Goal: Book appointment/travel/reservation

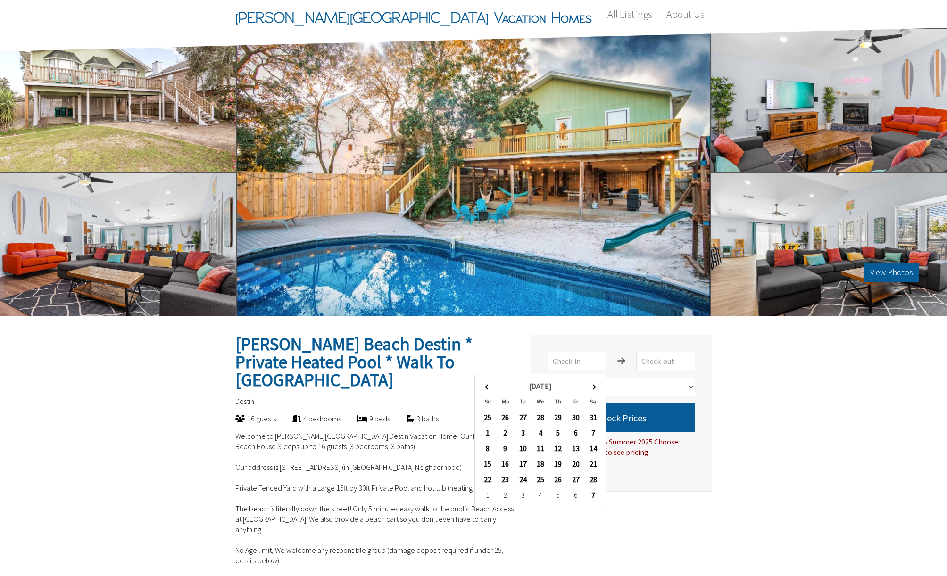
select select "1"
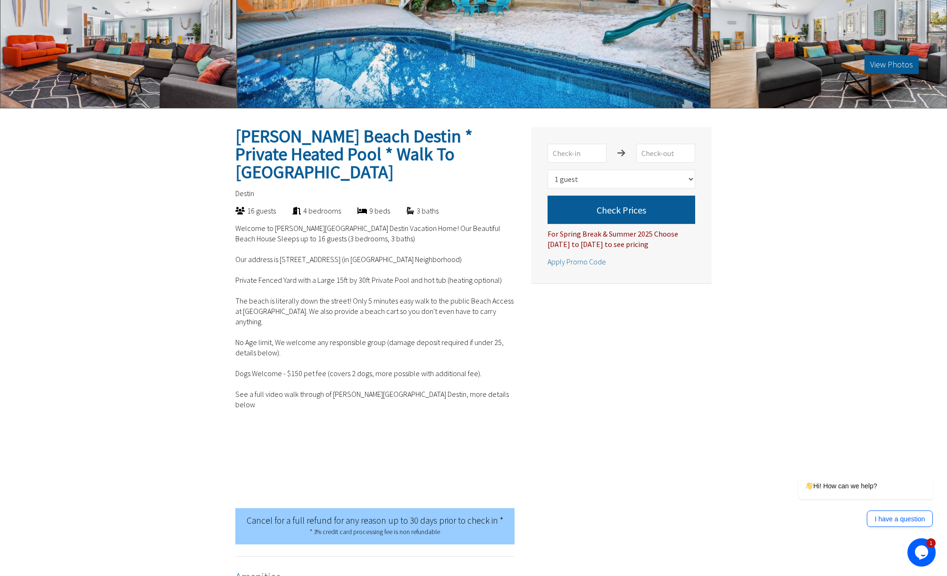
scroll to position [226, 0]
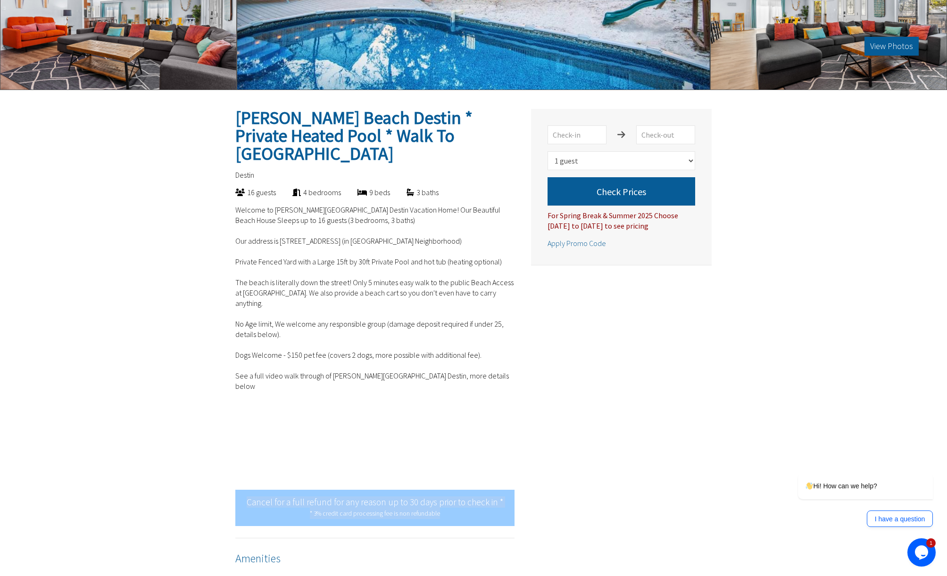
drag, startPoint x: 247, startPoint y: 462, endPoint x: 454, endPoint y: 473, distance: 207.3
click at [454, 490] on div "Cancel for a full refund for any reason up to 30 days prior to check in * * 3% …" at bounding box center [374, 508] width 279 height 36
copy span "Cancel for a full refund for any reason up to 30 days prior to check in * * 3% …"
click at [576, 135] on input "text" at bounding box center [576, 134] width 59 height 19
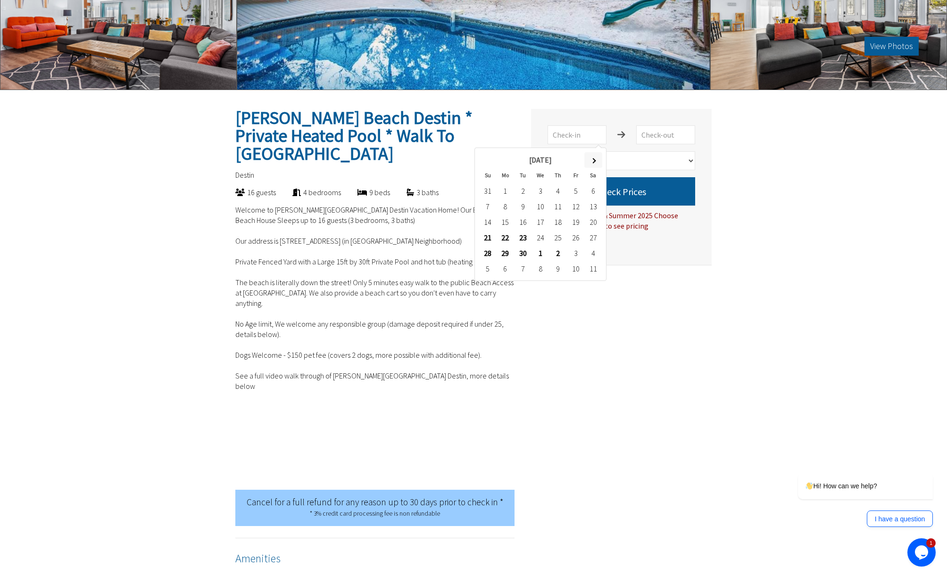
click at [594, 157] on th at bounding box center [592, 160] width 17 height 16
type input "[DATE]"
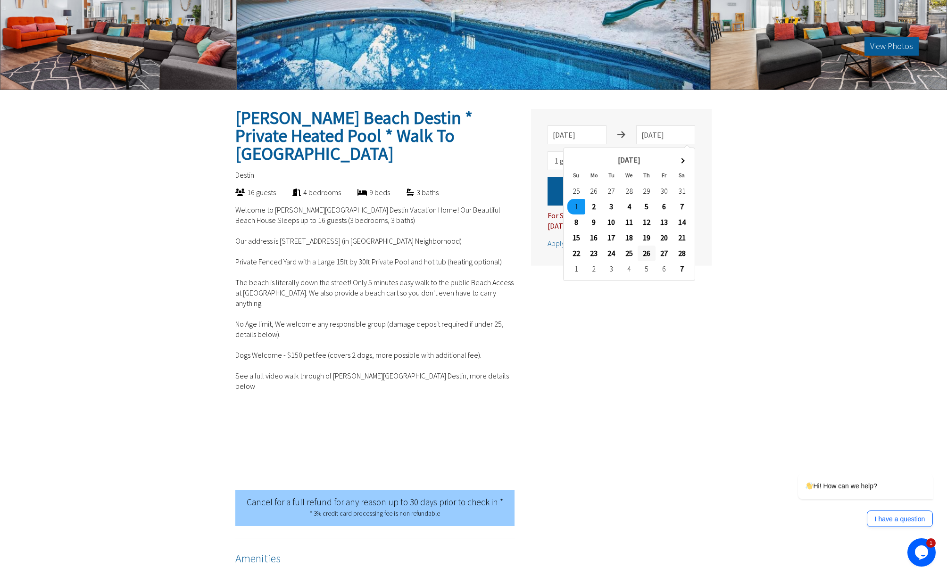
type input "[DATE]"
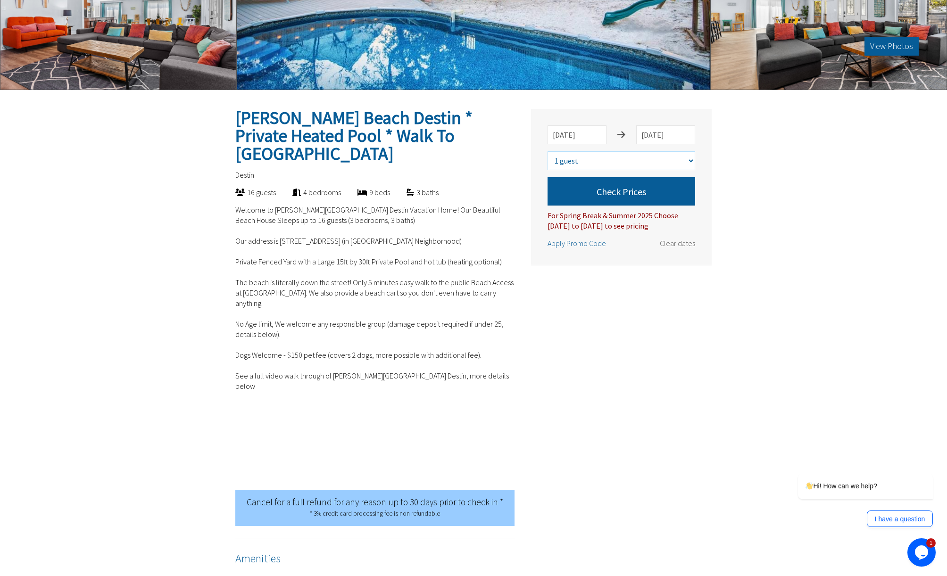
click at [643, 155] on select "Select number of guests 1 guest 2 guests 3 guests 4 guests 5 guests 6 guests 7 …" at bounding box center [621, 160] width 148 height 19
select select "5"
click at [547, 151] on select "Select number of guests 1 guest 2 guests 3 guests 4 guests 5 guests 6 guests 7 …" at bounding box center [621, 160] width 148 height 19
click at [619, 197] on button "Check Prices" at bounding box center [621, 191] width 148 height 28
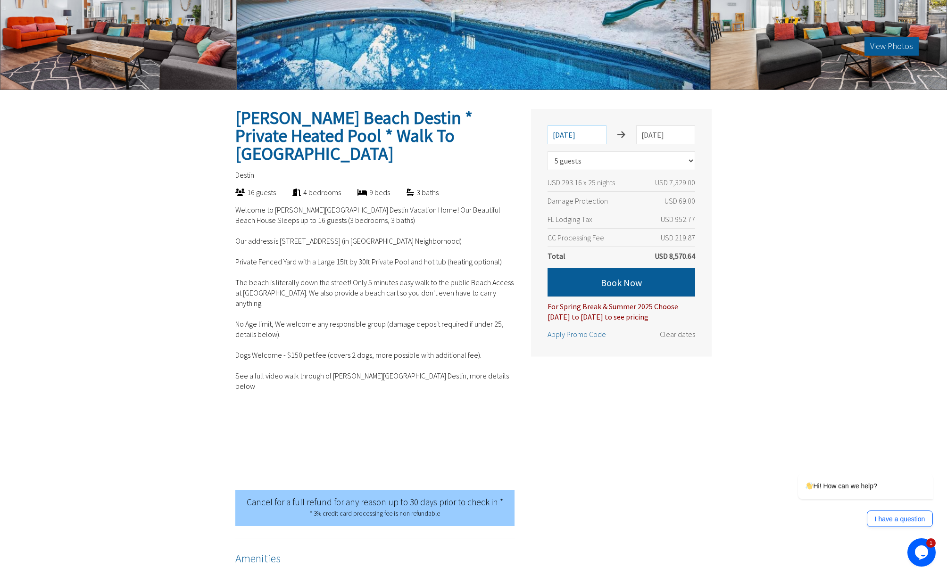
click at [574, 132] on input "[DATE]" at bounding box center [576, 134] width 59 height 19
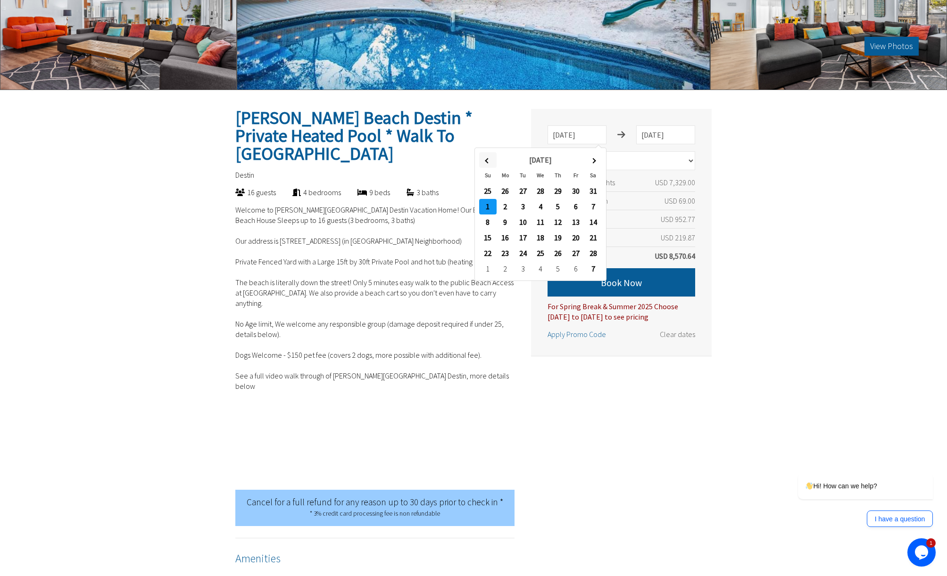
click at [486, 160] on span at bounding box center [487, 160] width 5 height 5
type input "[DATE]"
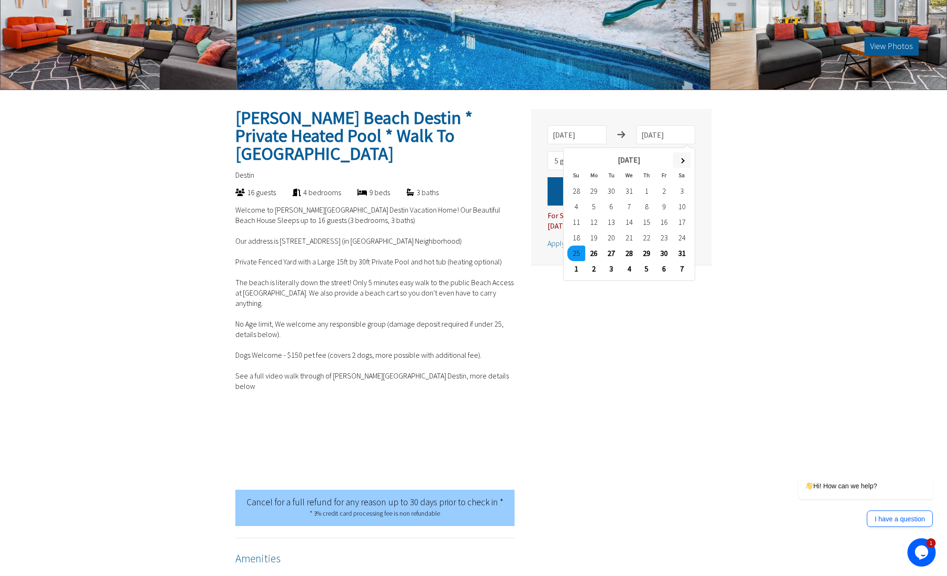
click at [681, 158] on span at bounding box center [681, 160] width 5 height 5
type input "[DATE]"
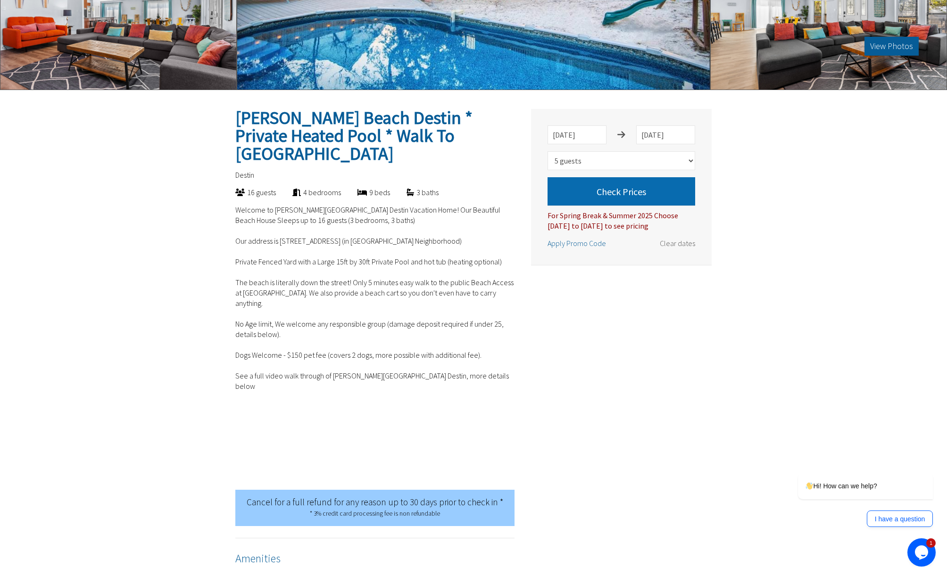
click at [627, 193] on button "Check Prices" at bounding box center [621, 191] width 148 height 28
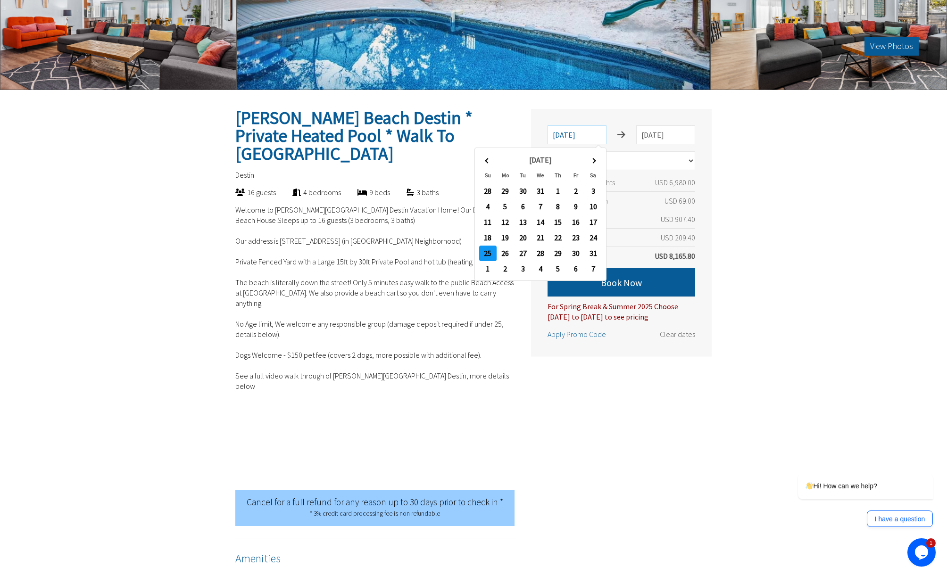
click at [587, 137] on input "[DATE]" at bounding box center [576, 134] width 59 height 19
type input "[DATE]"
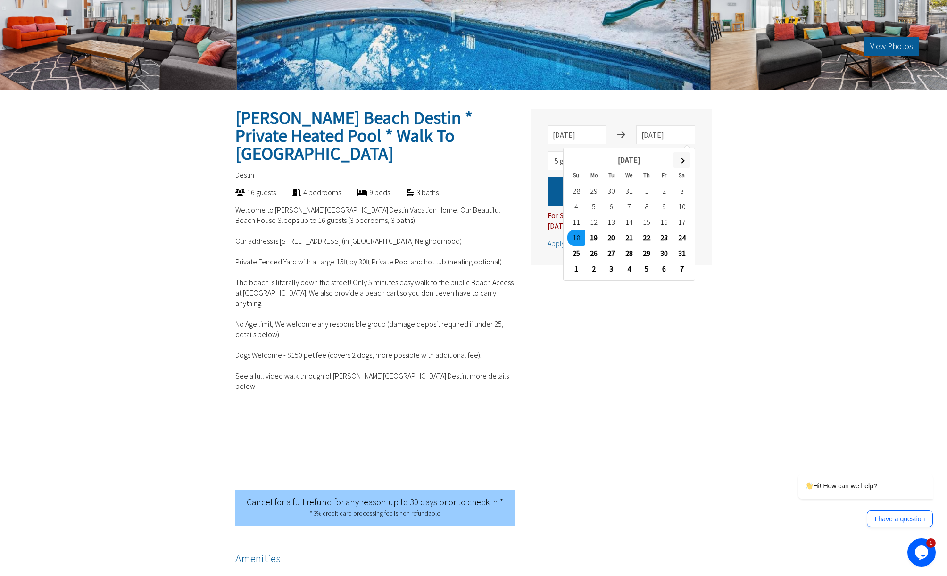
click at [684, 159] on th at bounding box center [681, 160] width 17 height 16
type input "[DATE]"
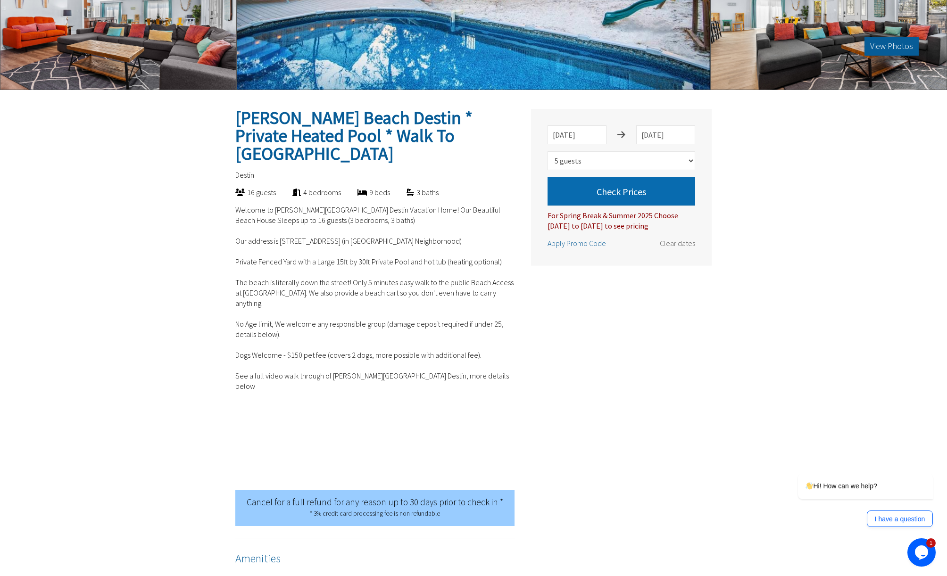
click at [638, 188] on button "Check Prices" at bounding box center [621, 191] width 148 height 28
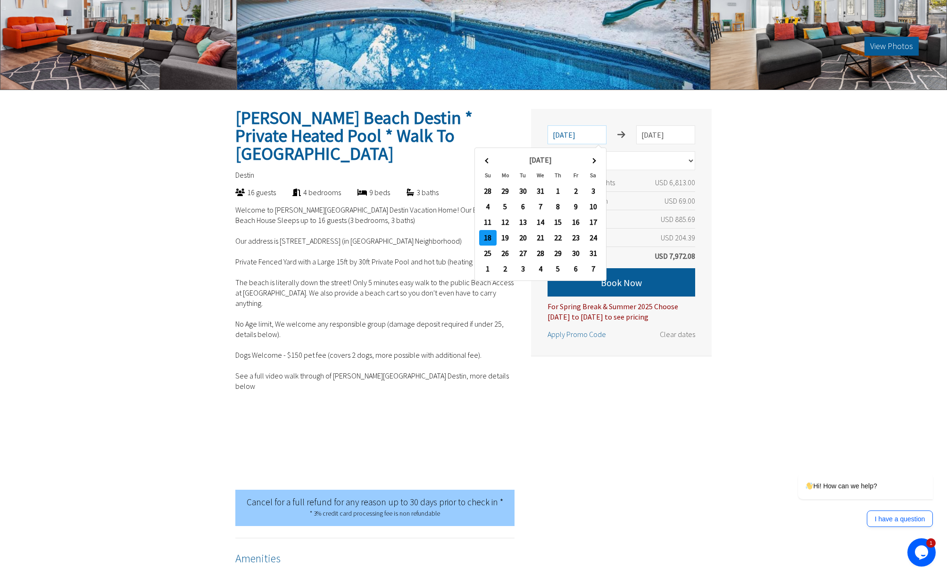
click at [594, 136] on input "[DATE]" at bounding box center [576, 134] width 59 height 19
click at [593, 159] on span at bounding box center [592, 160] width 5 height 5
click at [487, 161] on span at bounding box center [487, 160] width 5 height 5
click at [595, 160] on th at bounding box center [592, 160] width 17 height 16
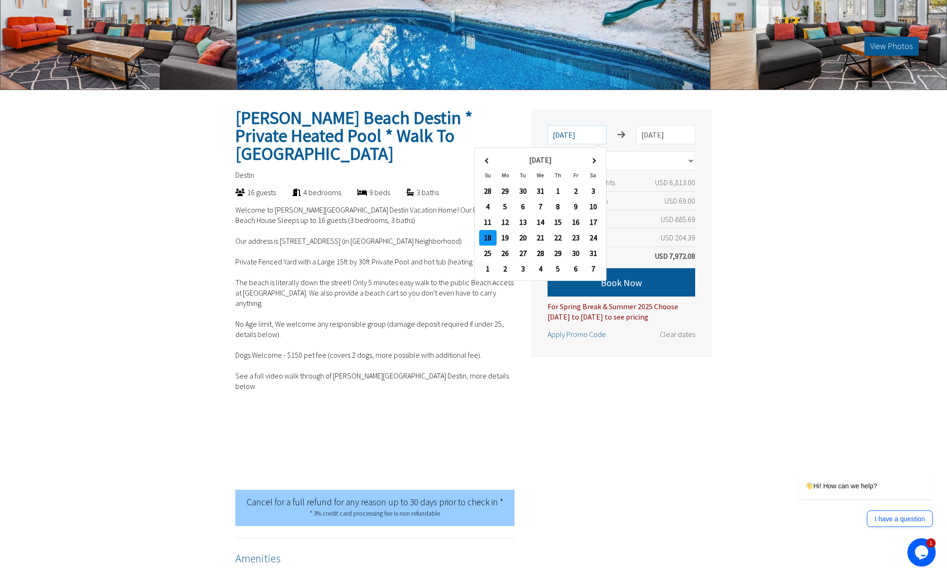
click at [577, 132] on input "[DATE]" at bounding box center [576, 134] width 59 height 19
click at [595, 159] on th at bounding box center [592, 160] width 17 height 16
